Goal: Find specific page/section: Find specific page/section

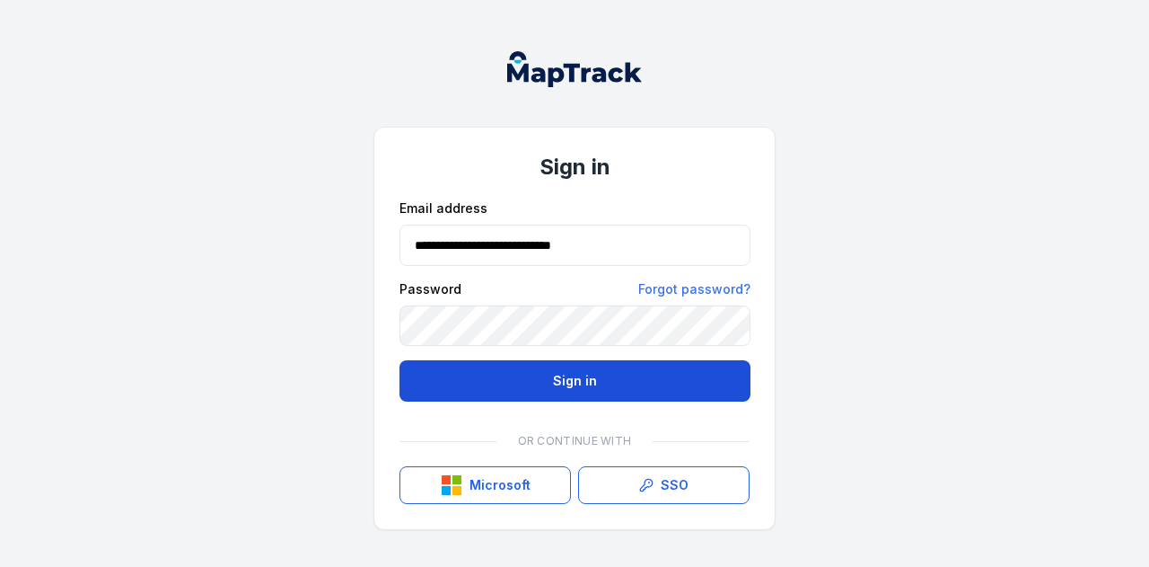
click at [490, 372] on button "Sign in" at bounding box center [575, 380] width 351 height 41
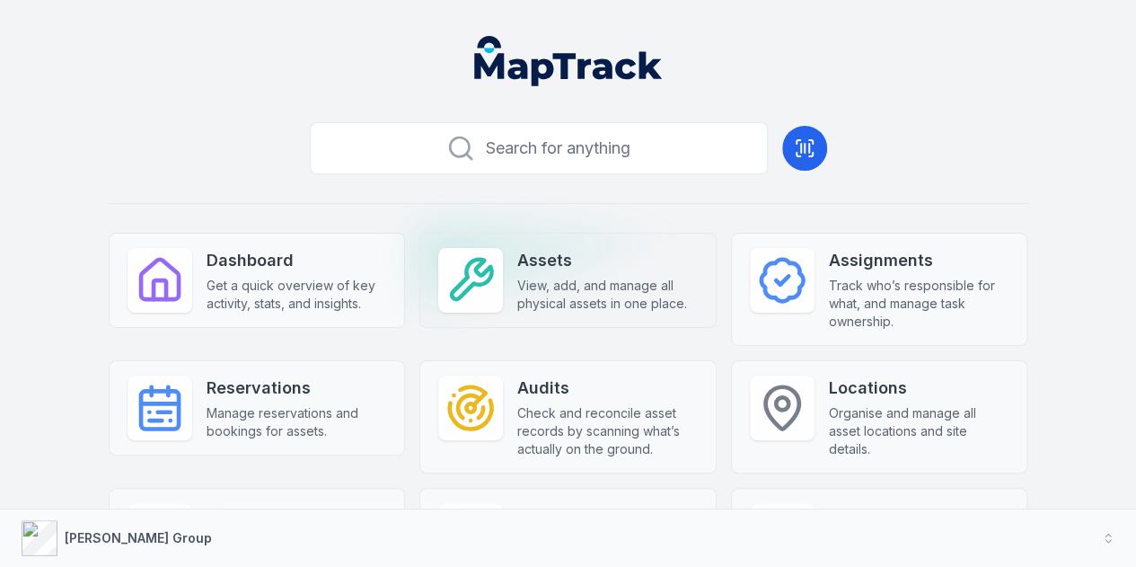
click at [580, 283] on span "View, add, and manage all physical assets in one place." at bounding box center [607, 295] width 180 height 36
